Goal: Task Accomplishment & Management: Use online tool/utility

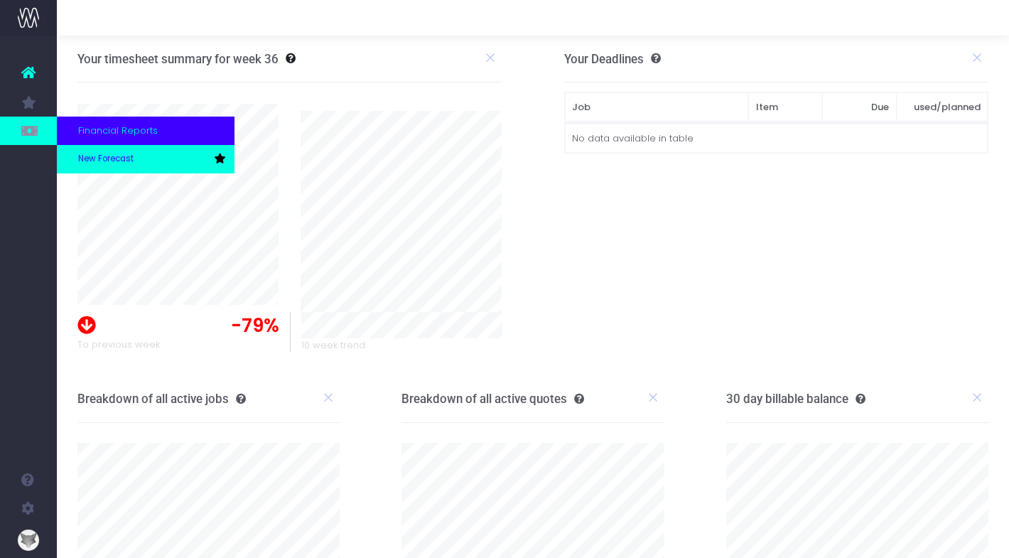
click at [103, 161] on span "New Forecast" at bounding box center [105, 159] width 55 height 13
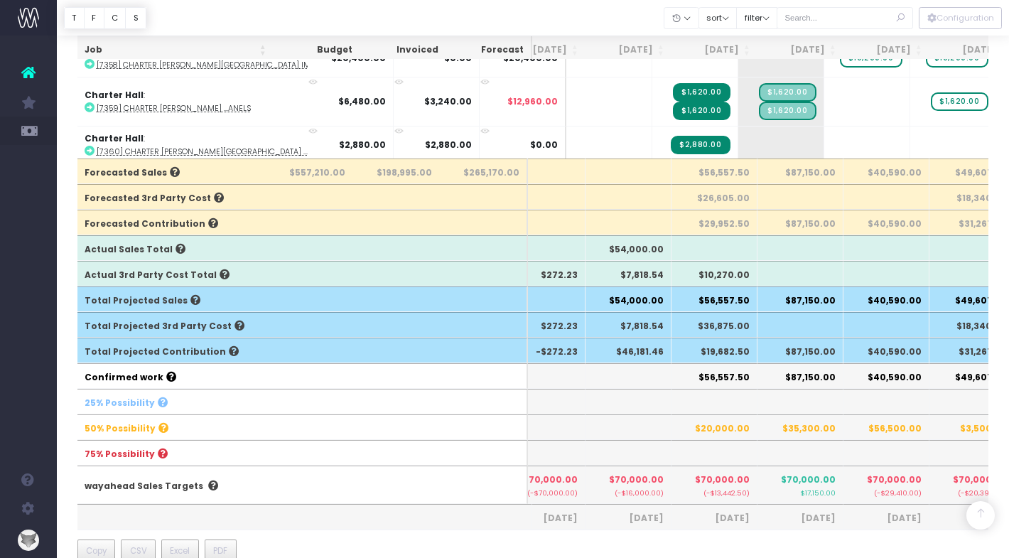
scroll to position [448, 0]
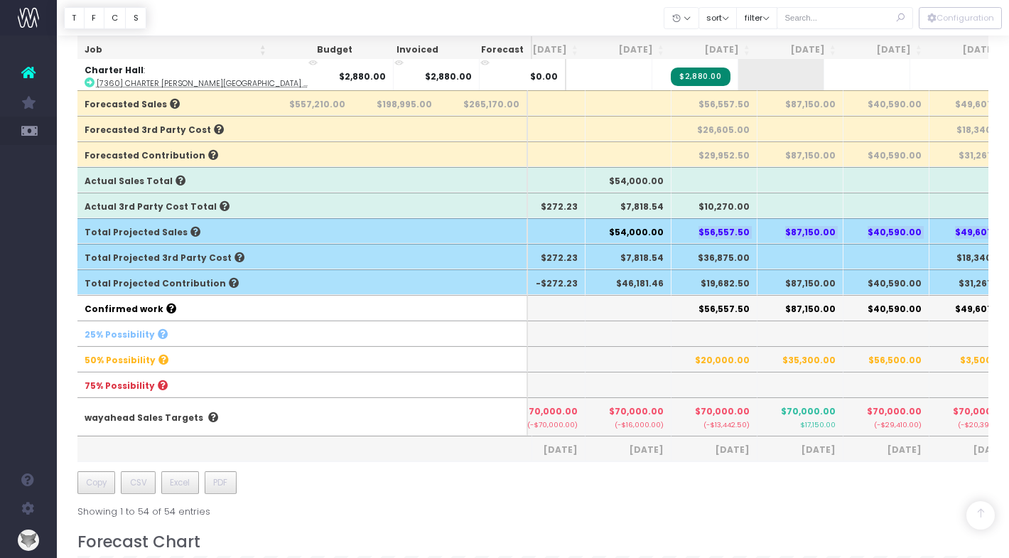
drag, startPoint x: 702, startPoint y: 232, endPoint x: 1009, endPoint y: 241, distance: 307.2
copy tr "$56,557.50 $87,150.00 $40,590.00 $49,607.50"
